Goal: Task Accomplishment & Management: Use online tool/utility

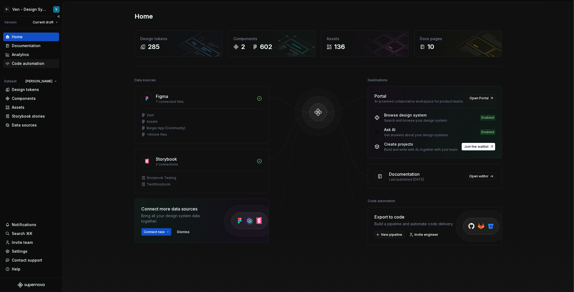
click at [37, 65] on div "Code automation" at bounding box center [28, 63] width 33 height 5
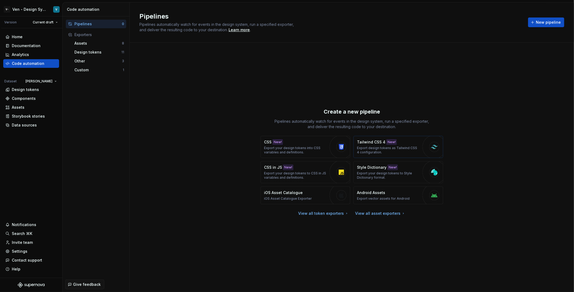
click at [405, 143] on div "Tailwind CSS 4 New! Export design tokens as Tailwind CSS 4 configuration." at bounding box center [388, 146] width 63 height 15
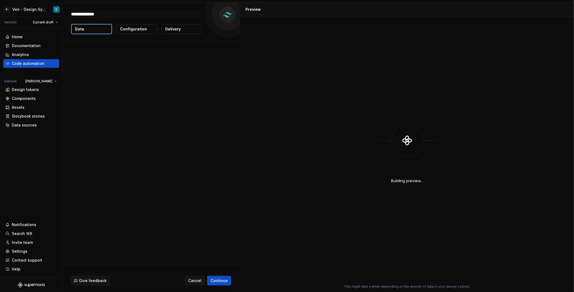
type textarea "*"
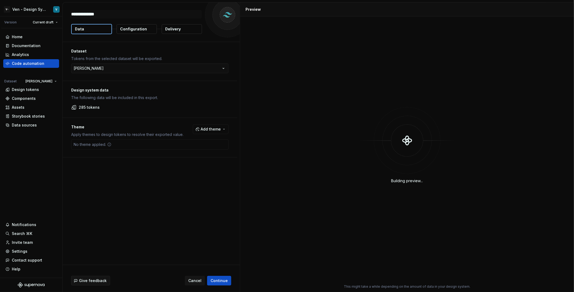
click at [138, 26] on button "Configuration" at bounding box center [137, 29] width 40 height 10
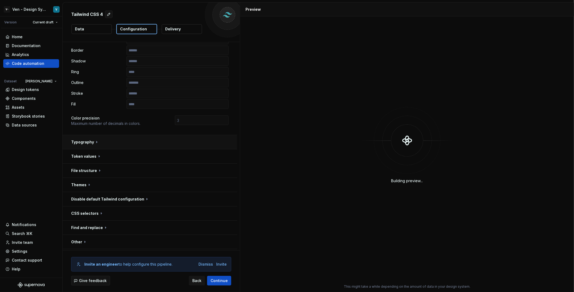
scroll to position [99, 0]
click at [140, 248] on button "button" at bounding box center [150, 255] width 175 height 14
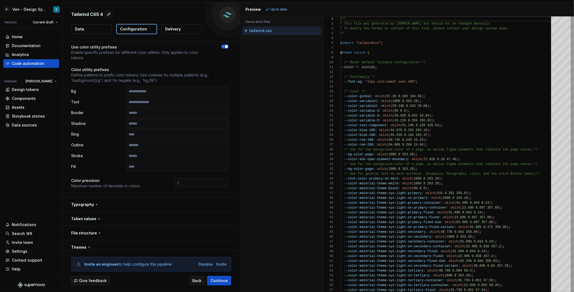
scroll to position [0, 0]
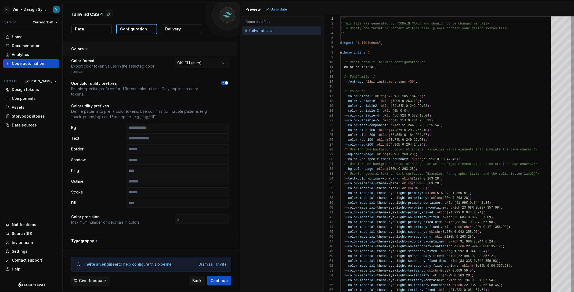
click at [91, 47] on button "button" at bounding box center [150, 49] width 175 height 14
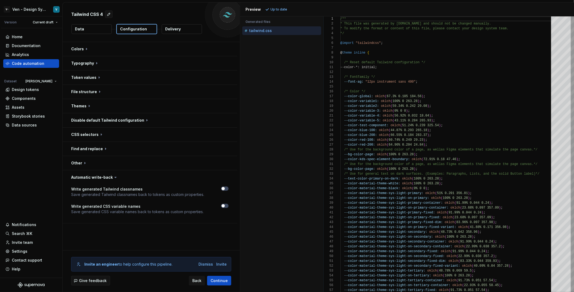
click at [113, 174] on icon at bounding box center [115, 176] width 5 height 5
click at [114, 175] on icon at bounding box center [115, 176] width 5 height 5
click at [112, 180] on button "button" at bounding box center [150, 177] width 175 height 14
